Goal: Task Accomplishment & Management: Complete application form

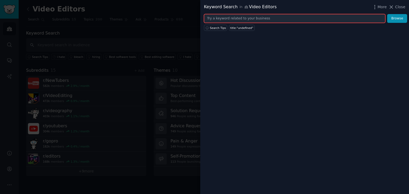
click at [280, 18] on input "text" at bounding box center [294, 18] width 181 height 9
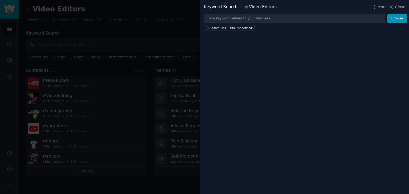
drag, startPoint x: 99, startPoint y: 27, endPoint x: 84, endPoint y: 27, distance: 15.2
click at [99, 27] on div at bounding box center [204, 97] width 409 height 194
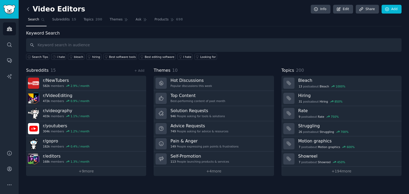
click at [28, 8] on icon at bounding box center [28, 9] width 6 height 6
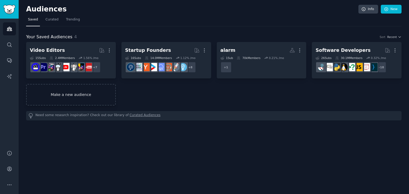
click at [79, 94] on link "Make a new audience" at bounding box center [71, 95] width 90 height 22
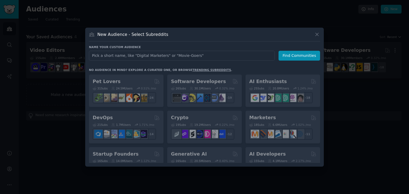
click at [134, 58] on input "text" at bounding box center [182, 56] width 186 height 10
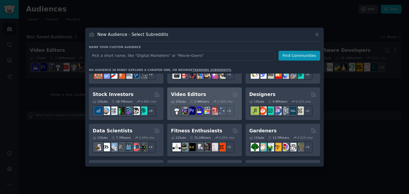
scroll to position [124, 0]
